Goal: Complete application form

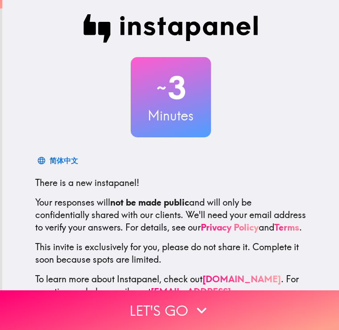
click at [199, 302] on icon "button" at bounding box center [202, 311] width 20 height 20
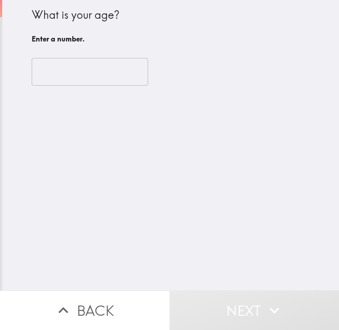
click at [64, 66] on input "number" at bounding box center [90, 72] width 116 height 28
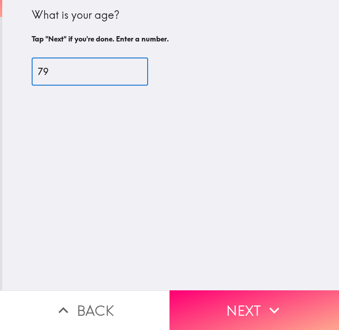
type input "79"
click at [257, 304] on button "Next" at bounding box center [253, 310] width 169 height 40
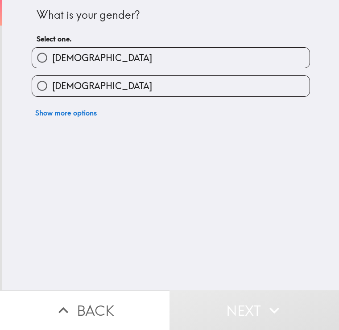
click at [47, 51] on input "[DEMOGRAPHIC_DATA]" at bounding box center [42, 58] width 20 height 20
radio input "true"
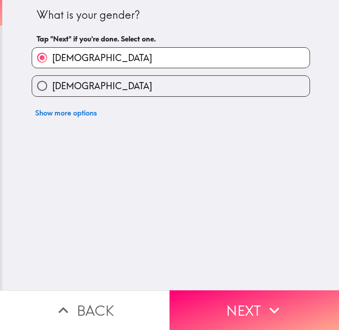
click at [250, 299] on button "Next" at bounding box center [253, 310] width 169 height 40
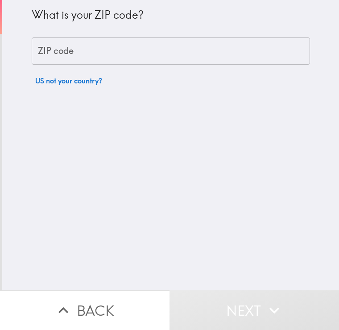
click at [62, 44] on div "ZIP code ZIP code" at bounding box center [171, 51] width 278 height 28
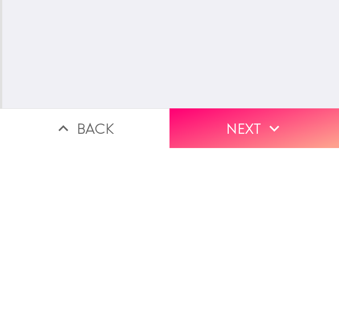
type input "85022"
click at [252, 290] on button "Next" at bounding box center [253, 310] width 169 height 40
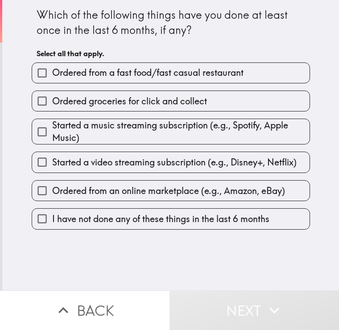
click at [43, 217] on input "I have not done any of these things in the last 6 months" at bounding box center [42, 219] width 20 height 20
checkbox input "true"
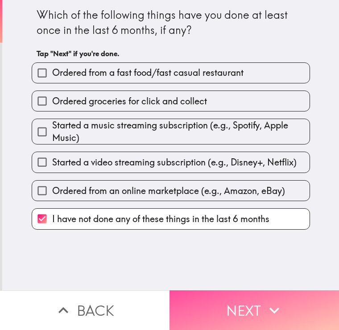
click at [243, 297] on button "Next" at bounding box center [253, 310] width 169 height 40
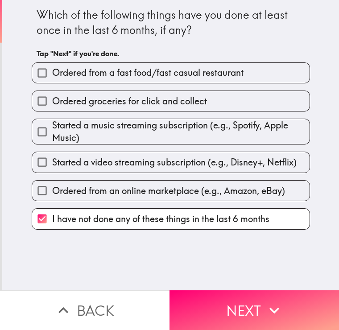
click at [252, 303] on button "Next" at bounding box center [253, 310] width 169 height 40
